Goal: Find specific page/section: Find specific page/section

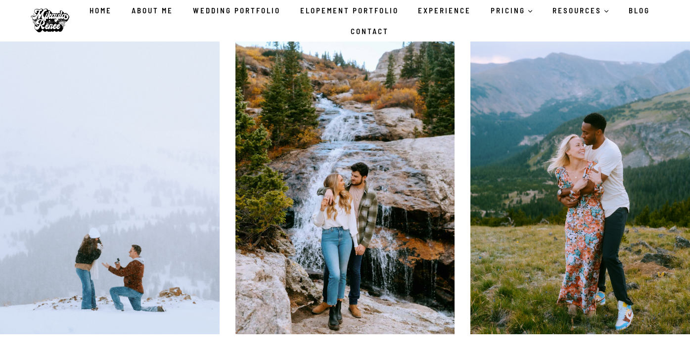
click at [42, 20] on img at bounding box center [49, 20] width 49 height 35
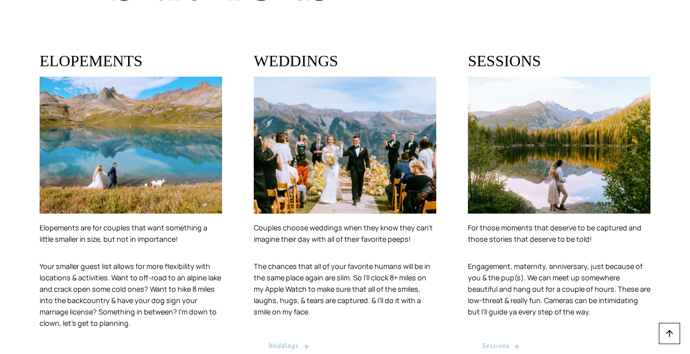
scroll to position [1782, 0]
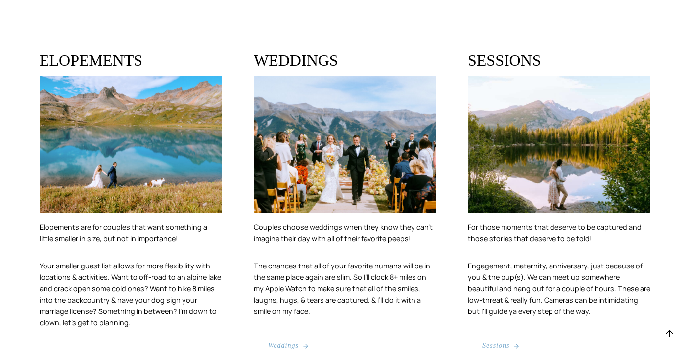
click at [303, 343] on icon at bounding box center [305, 346] width 7 height 7
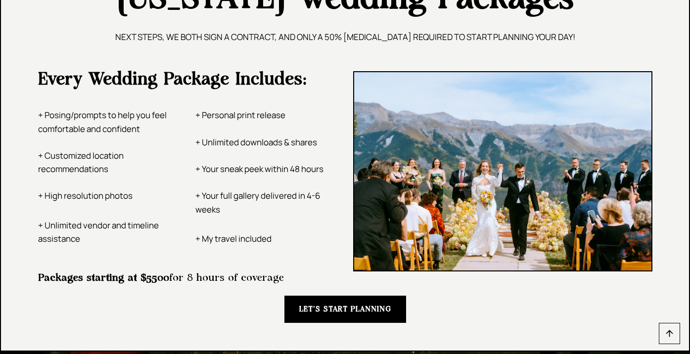
scroll to position [1680, 0]
